Goal: Information Seeking & Learning: Find contact information

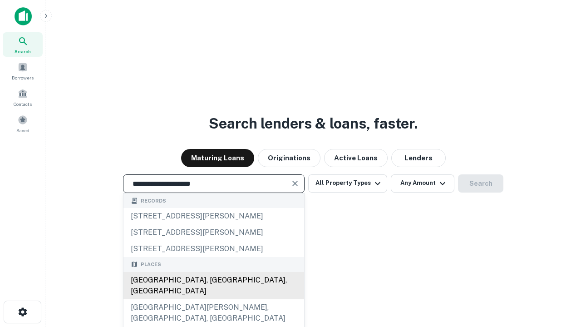
click at [213, 299] on div "Santa Monica, CA, USA" at bounding box center [213, 285] width 181 height 27
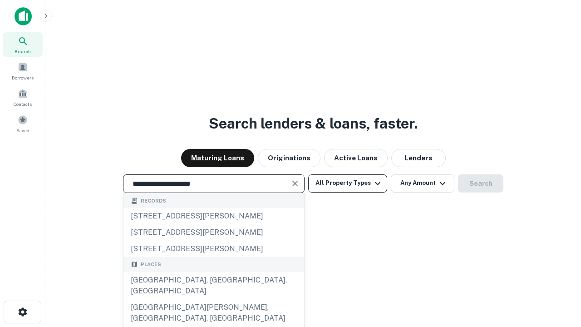
type input "**********"
click at [348, 183] on button "All Property Types" at bounding box center [347, 183] width 79 height 18
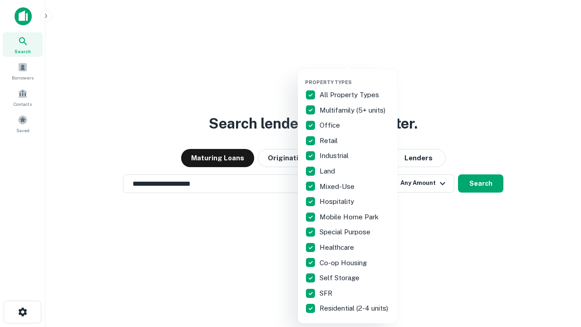
click at [355, 76] on button "button" at bounding box center [355, 76] width 100 height 0
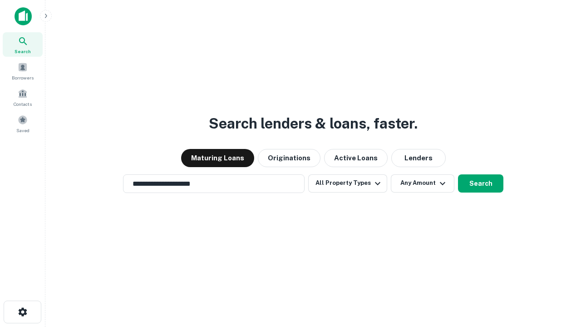
scroll to position [5, 109]
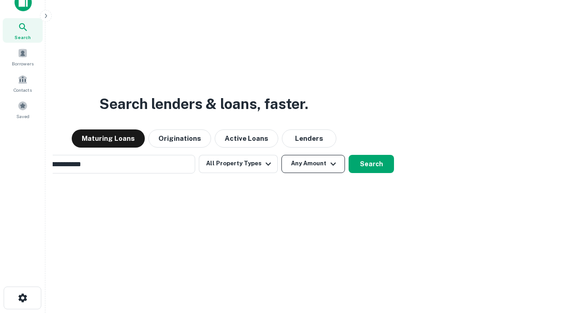
click at [281, 155] on button "Any Amount" at bounding box center [313, 164] width 64 height 18
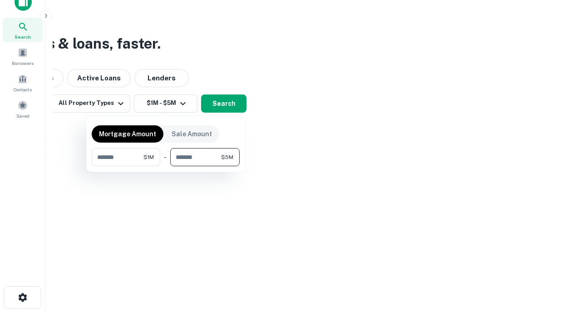
type input "*******"
click at [166, 166] on button "button" at bounding box center [166, 166] width 148 height 0
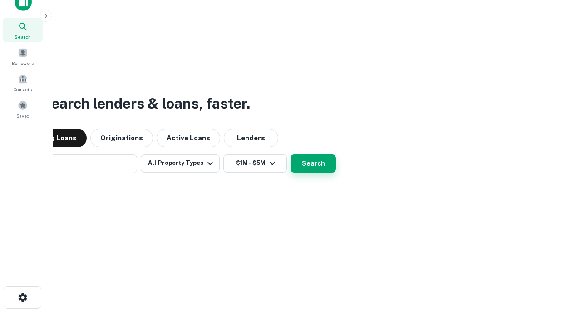
click at [291, 154] on button "Search" at bounding box center [313, 163] width 45 height 18
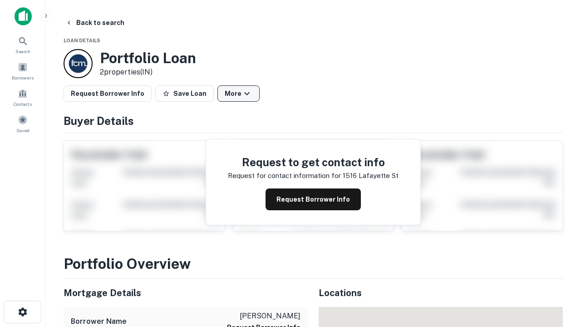
click at [238, 94] on button "More" at bounding box center [238, 93] width 42 height 16
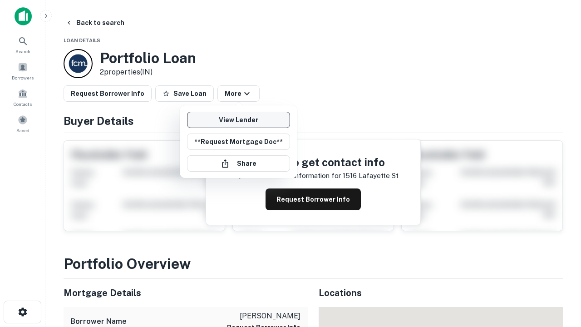
click at [238, 120] on link "View Lender" at bounding box center [238, 120] width 103 height 16
